Goal: Find specific page/section: Find specific page/section

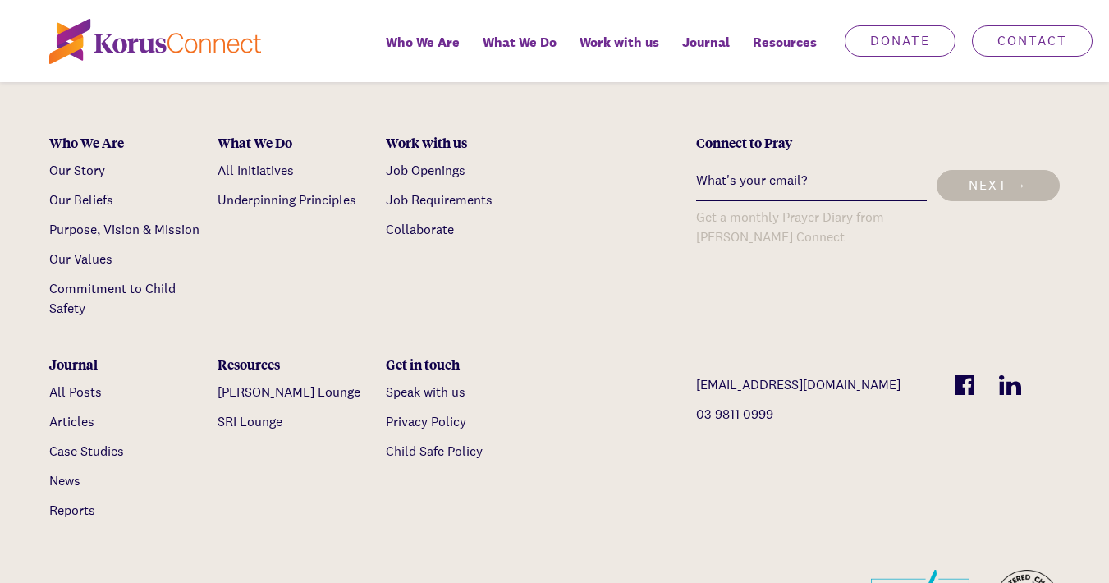
scroll to position [4882, 0]
click at [279, 382] on link "[PERSON_NAME] Lounge" at bounding box center [288, 390] width 143 height 17
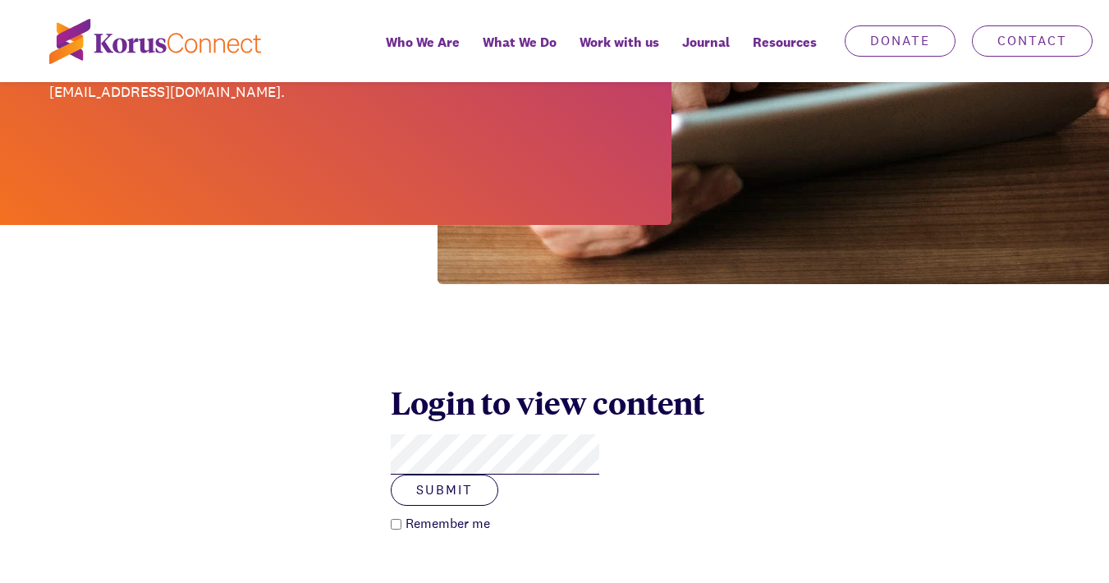
scroll to position [362, 0]
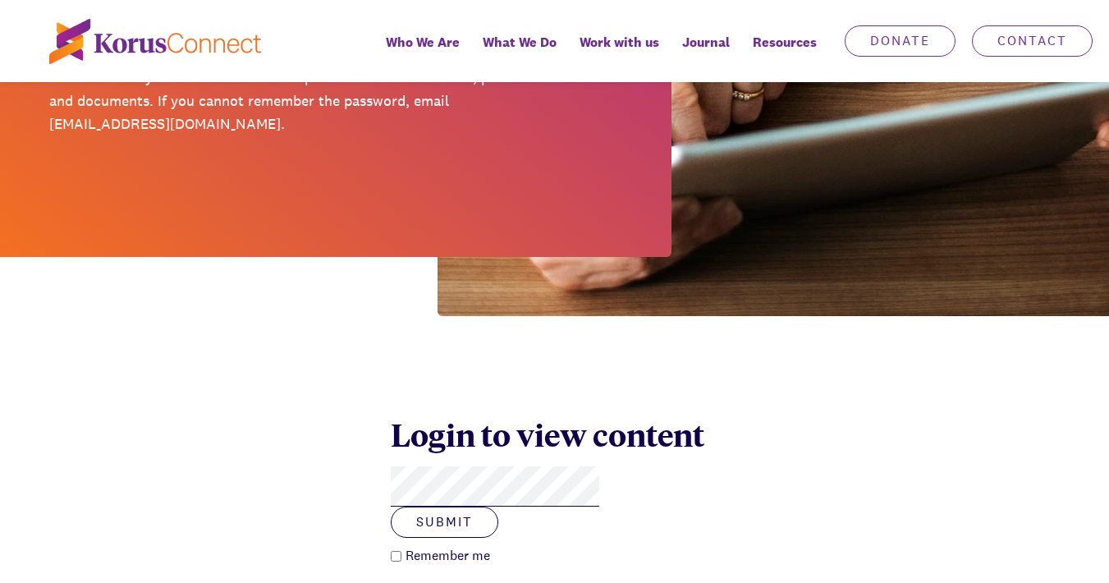
click at [498, 506] on button "Submit" at bounding box center [444, 521] width 107 height 31
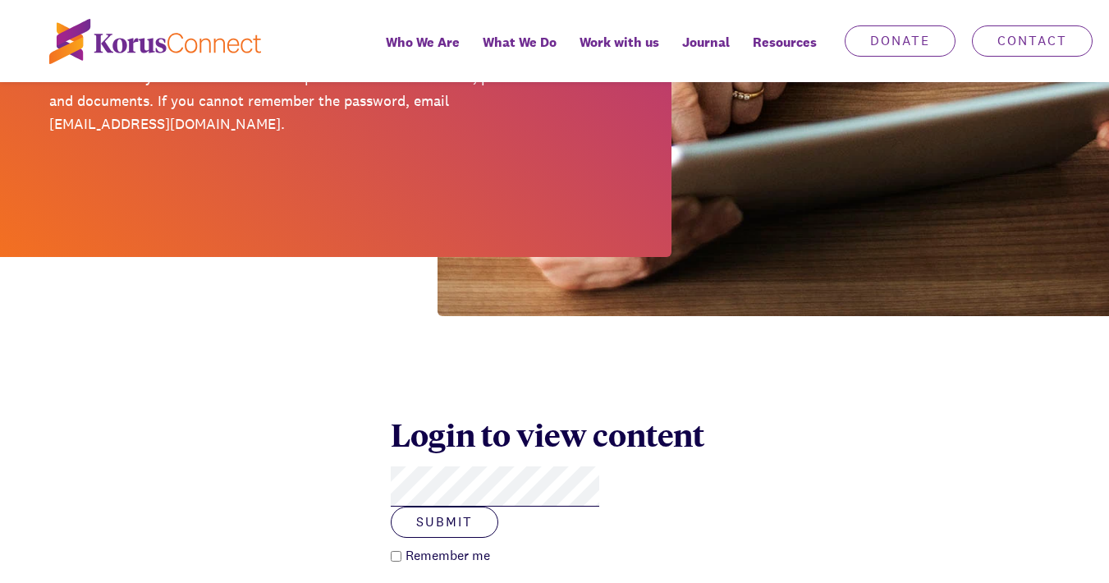
click at [369, 428] on div "Login to view content Submit Remember me" at bounding box center [554, 490] width 1109 height 348
click at [498, 506] on button "Submit" at bounding box center [444, 521] width 107 height 31
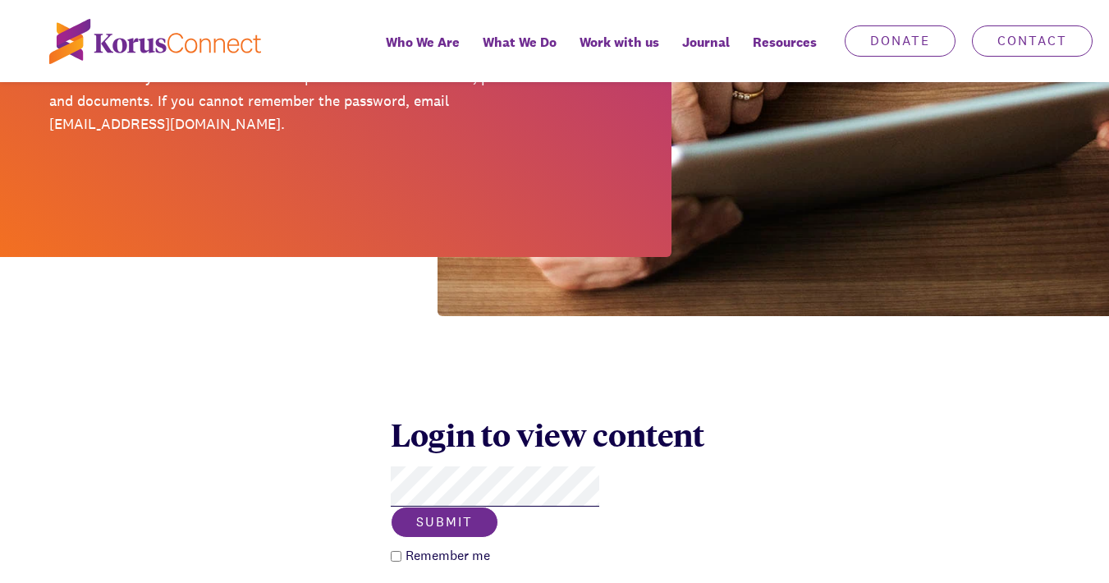
click at [498, 506] on button "Submit" at bounding box center [444, 521] width 107 height 31
